Goal: Task Accomplishment & Management: Complete application form

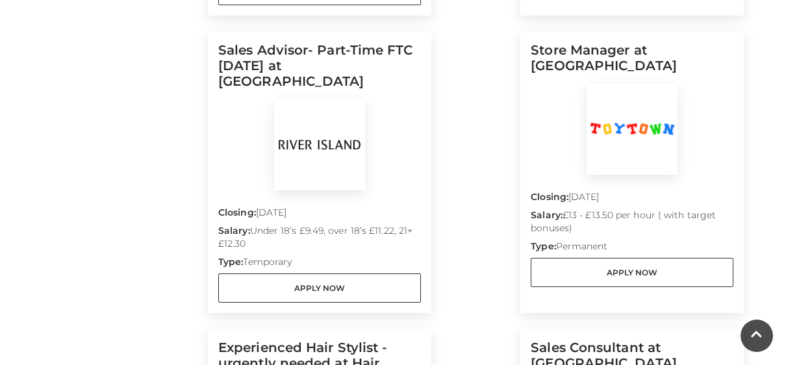
scroll to position [939, 0]
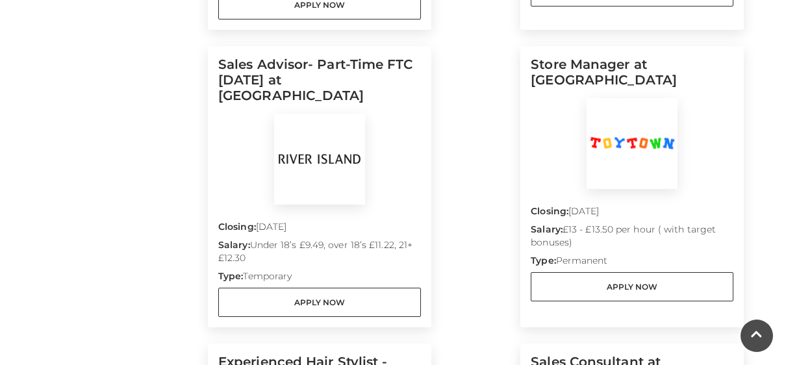
click at [284, 238] on p "Salary: Under 18’s £9.49, over 18’s £11.22, 21+ £12.30" at bounding box center [319, 253] width 203 height 31
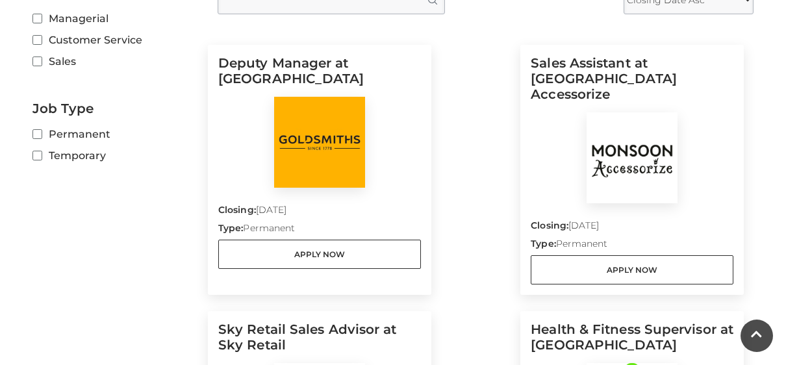
scroll to position [394, 0]
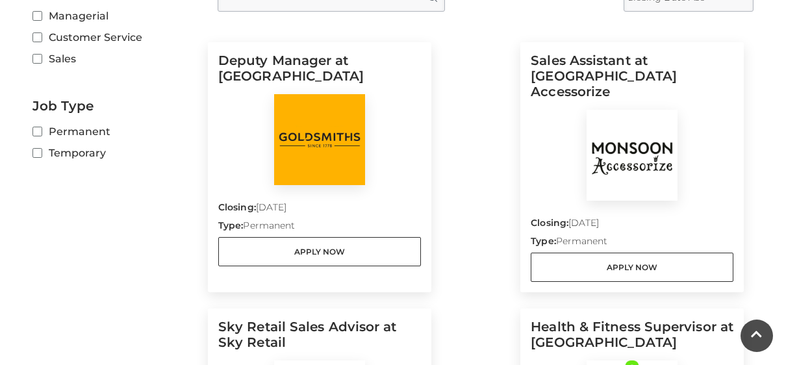
click at [657, 319] on h5 "Health & Fitness Supervisor at [GEOGRAPHIC_DATA]" at bounding box center [632, 340] width 203 height 42
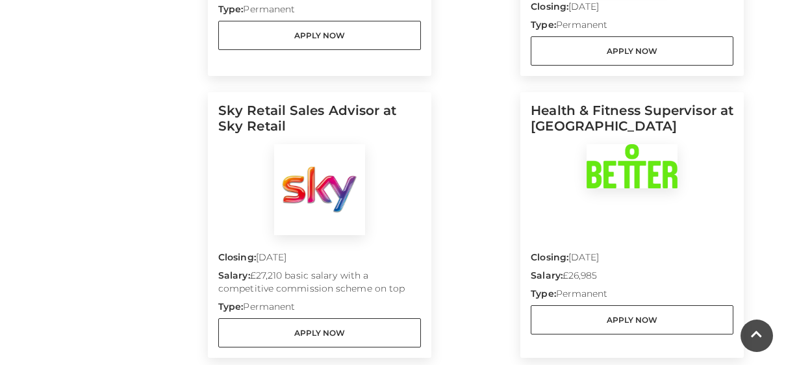
scroll to position [617, 0]
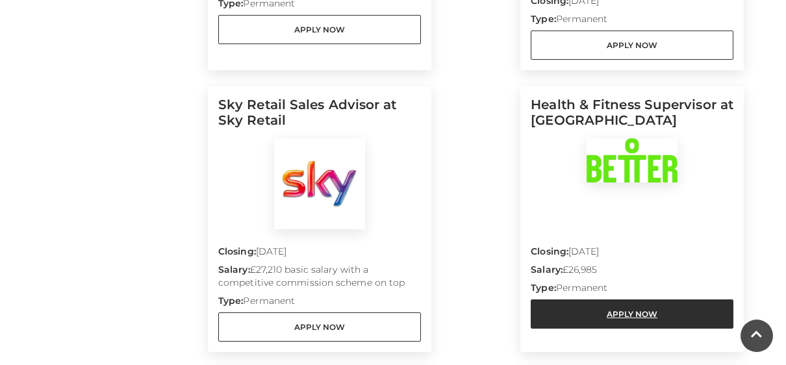
click at [625, 300] on link "Apply Now" at bounding box center [632, 314] width 203 height 29
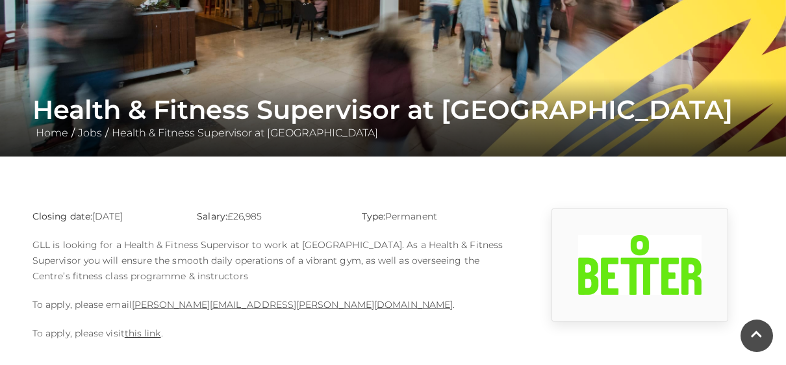
scroll to position [168, 0]
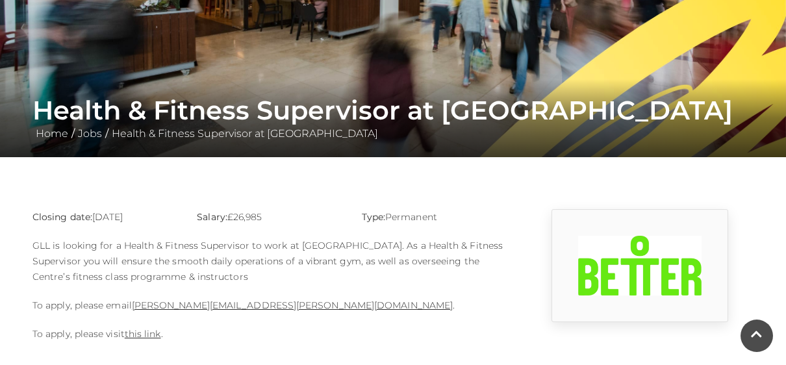
click at [145, 117] on h1 "Health & Fitness Supervisor at [GEOGRAPHIC_DATA]" at bounding box center [392, 110] width 721 height 31
drag, startPoint x: 426, startPoint y: 131, endPoint x: 132, endPoint y: 100, distance: 295.3
click at [132, 100] on div "Health & Fitness Supervisor at [GEOGRAPHIC_DATA] Home / Jobs / Health & Fitness…" at bounding box center [393, 118] width 741 height 47
drag, startPoint x: 132, startPoint y: 100, endPoint x: 139, endPoint y: 112, distance: 13.7
click at [139, 112] on h1 "Health & Fitness Supervisor at [GEOGRAPHIC_DATA]" at bounding box center [392, 110] width 721 height 31
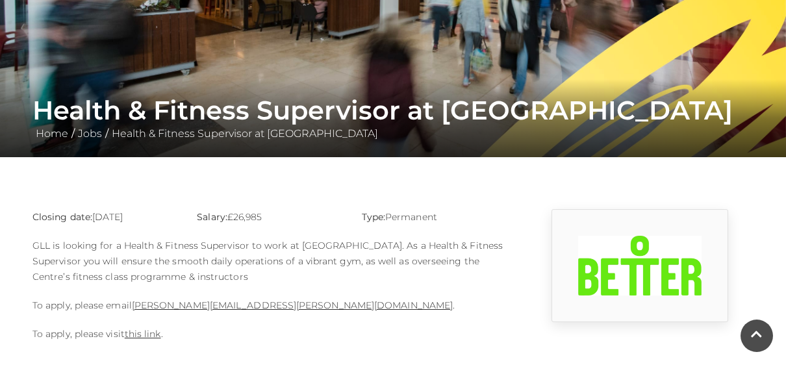
drag, startPoint x: 31, startPoint y: 68, endPoint x: 190, endPoint y: 114, distance: 165.9
click at [190, 114] on div "Health & Fitness Supervisor at [GEOGRAPHIC_DATA] Home / Jobs / Health & Fitness…" at bounding box center [393, 118] width 741 height 47
drag, startPoint x: 246, startPoint y: 247, endPoint x: 122, endPoint y: 244, distance: 124.2
click at [122, 244] on p "GLL is looking for a Health & Fitness Supervisor to work at [GEOGRAPHIC_DATA]. …" at bounding box center [269, 261] width 474 height 47
copy p "Health & Fitness Supervisor"
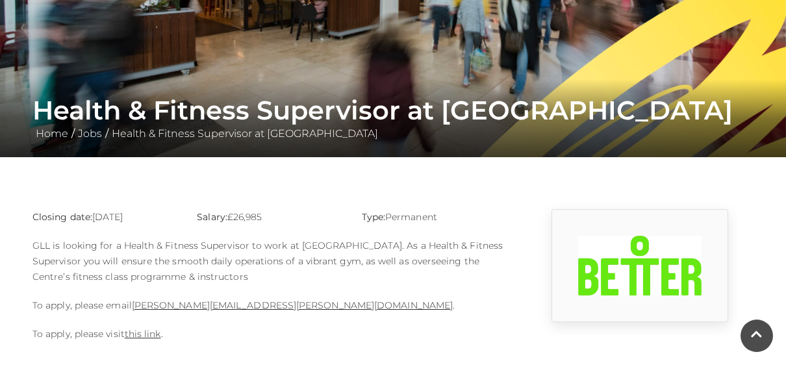
click at [238, 212] on p "Salary: £26,985" at bounding box center [269, 217] width 145 height 16
drag, startPoint x: 285, startPoint y: 279, endPoint x: 30, endPoint y: 248, distance: 257.2
click at [30, 248] on div "Closing date: [DATE] Salary: £26,985 Type: Permanent GLL is looking for a Healt…" at bounding box center [270, 282] width 494 height 146
copy p "GLL is looking for a Health & Fitness Supervisor to work at [GEOGRAPHIC_DATA]. …"
drag, startPoint x: 266, startPoint y: 221, endPoint x: 231, endPoint y: 216, distance: 35.5
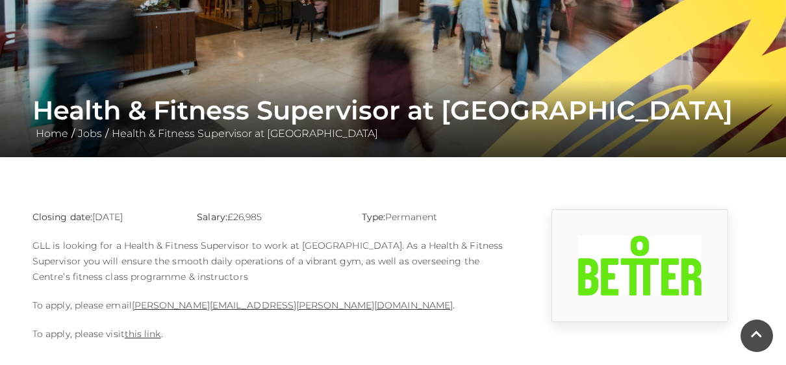
click at [231, 216] on p "Salary: £26,985" at bounding box center [269, 217] width 145 height 16
copy p "£26,985"
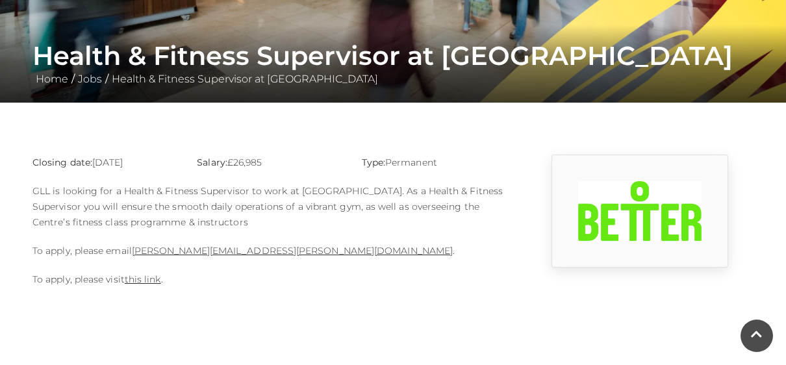
scroll to position [225, 0]
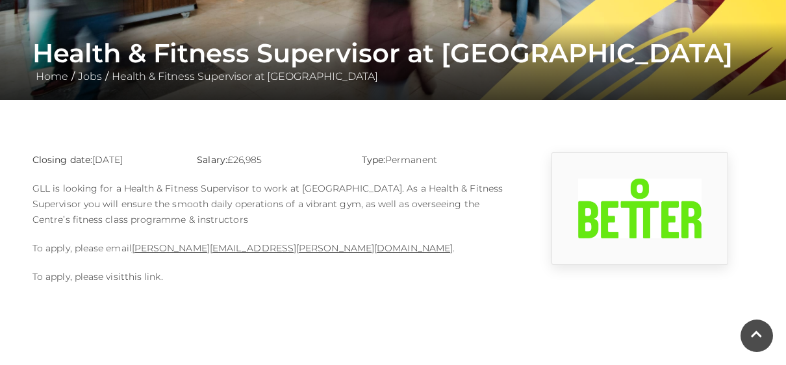
click at [142, 276] on link "this link" at bounding box center [143, 277] width 36 height 12
click at [216, 248] on p "To apply, please email Diane.cox@gll.org ." at bounding box center [269, 248] width 474 height 16
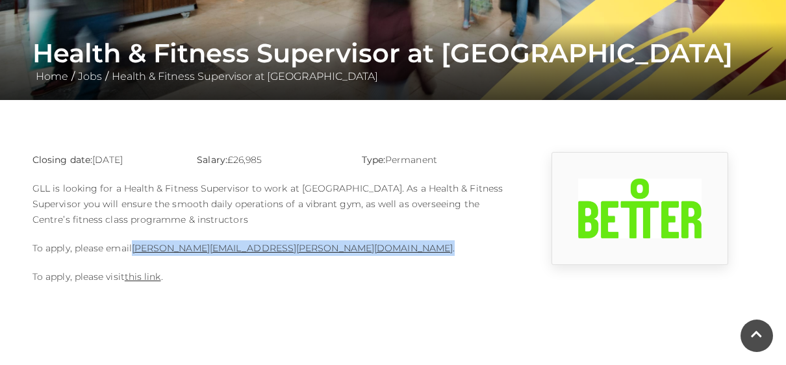
drag, startPoint x: 216, startPoint y: 248, endPoint x: 133, endPoint y: 251, distance: 83.9
click at [133, 251] on p "To apply, please email Diane.cox@gll.org ." at bounding box center [269, 248] width 474 height 16
copy p "Diane.cox@gll.org ."
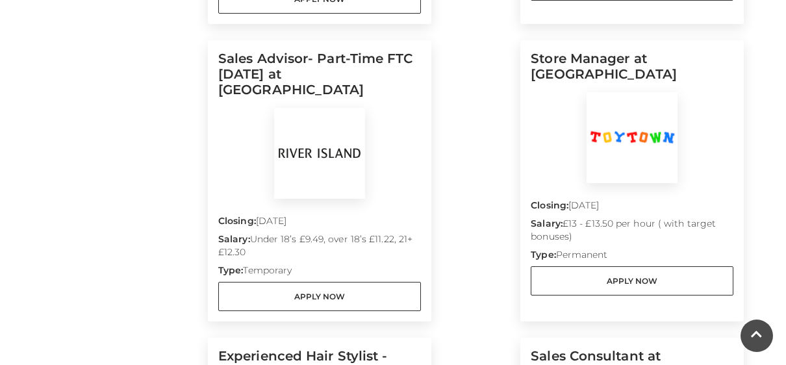
scroll to position [930, 0]
